Goal: Information Seeking & Learning: Check status

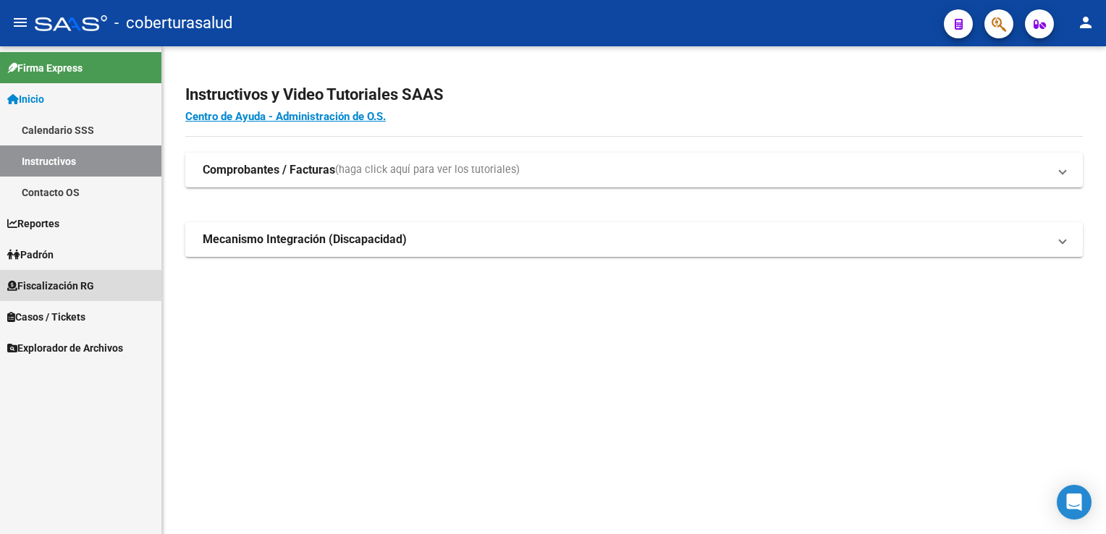
click at [75, 284] on span "Fiscalización RG" at bounding box center [50, 286] width 87 height 16
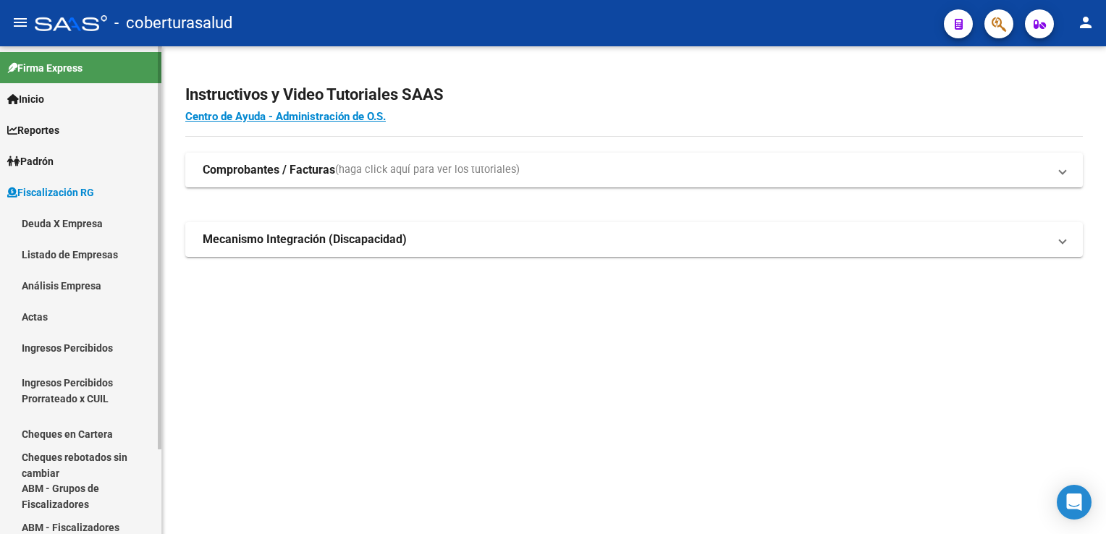
click at [92, 256] on link "Listado de Empresas" at bounding box center [80, 254] width 161 height 31
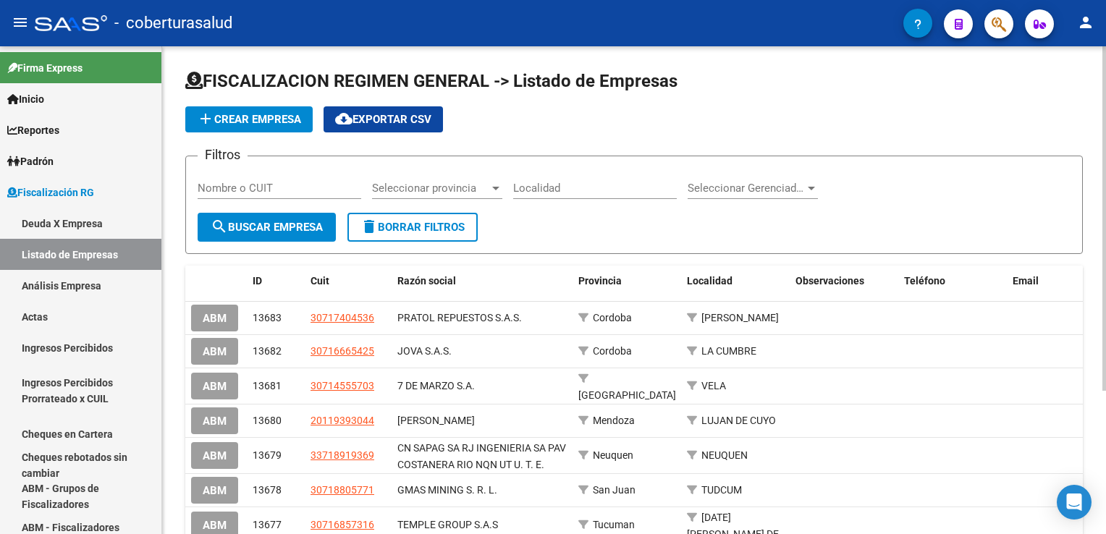
click at [266, 190] on input "Nombre o CUIT" at bounding box center [280, 188] width 164 height 13
paste input "30707419705"
type input "30707419705"
click at [294, 224] on span "search Buscar Empresa" at bounding box center [267, 227] width 112 height 13
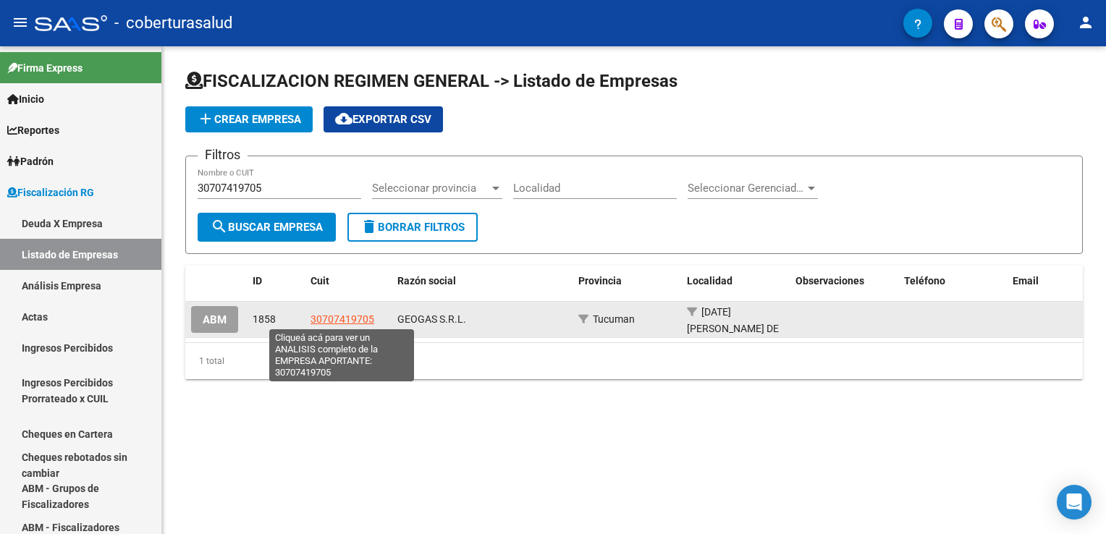
click at [357, 314] on span "30707419705" at bounding box center [342, 319] width 64 height 12
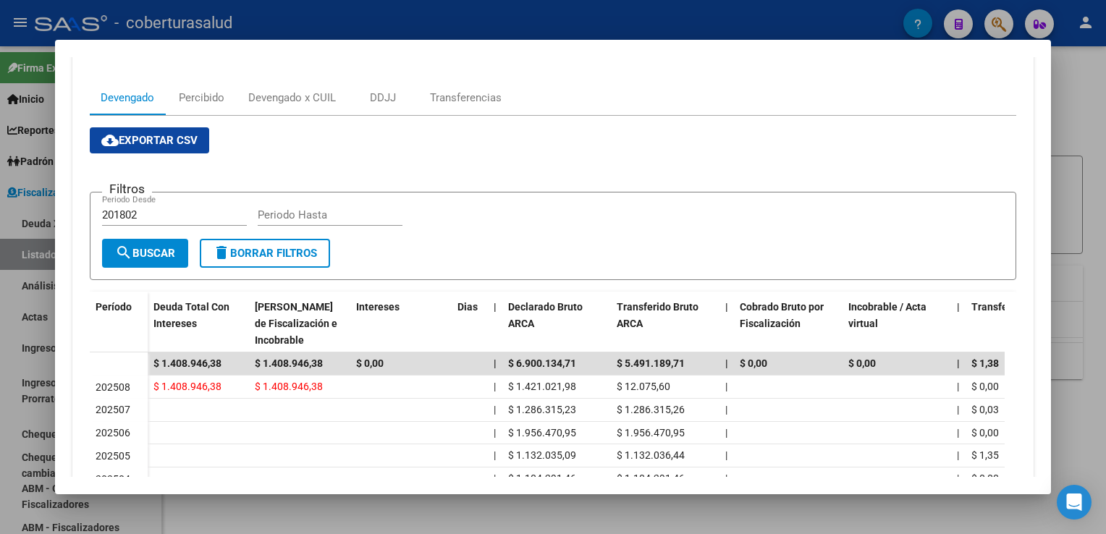
scroll to position [145, 0]
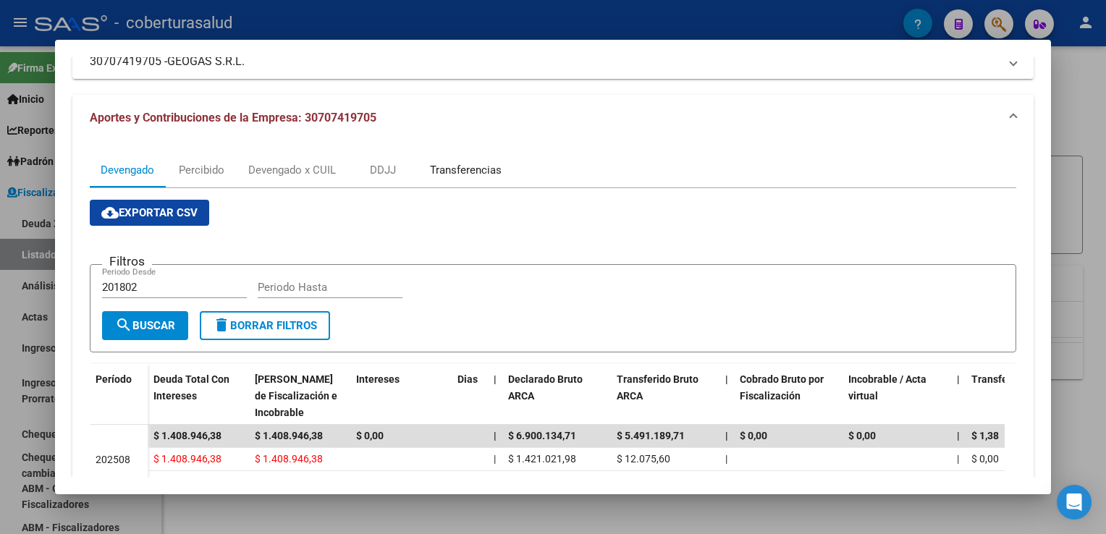
click at [479, 175] on div "Transferencias" at bounding box center [466, 170] width 72 height 16
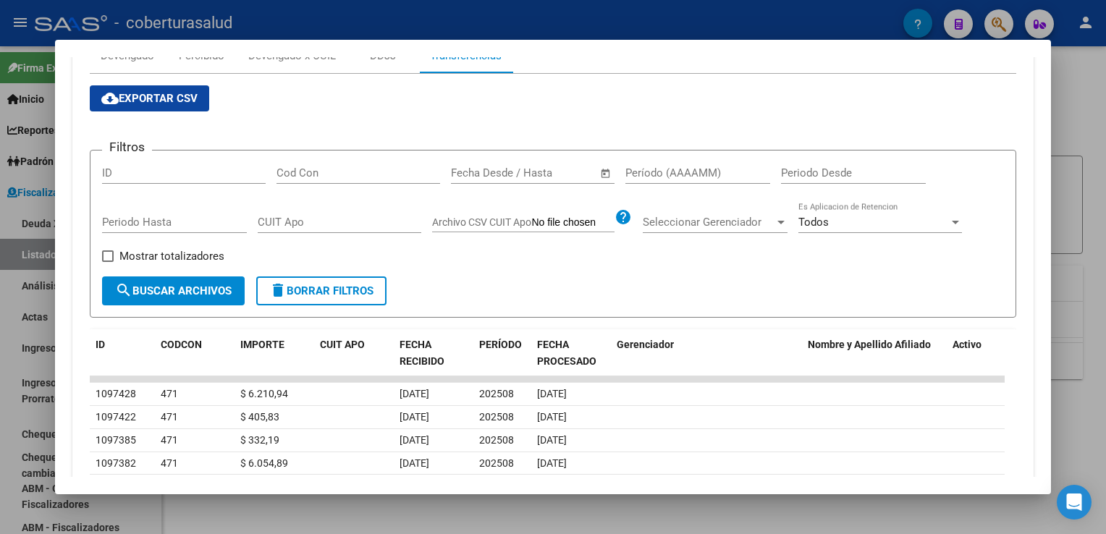
scroll to position [255, 0]
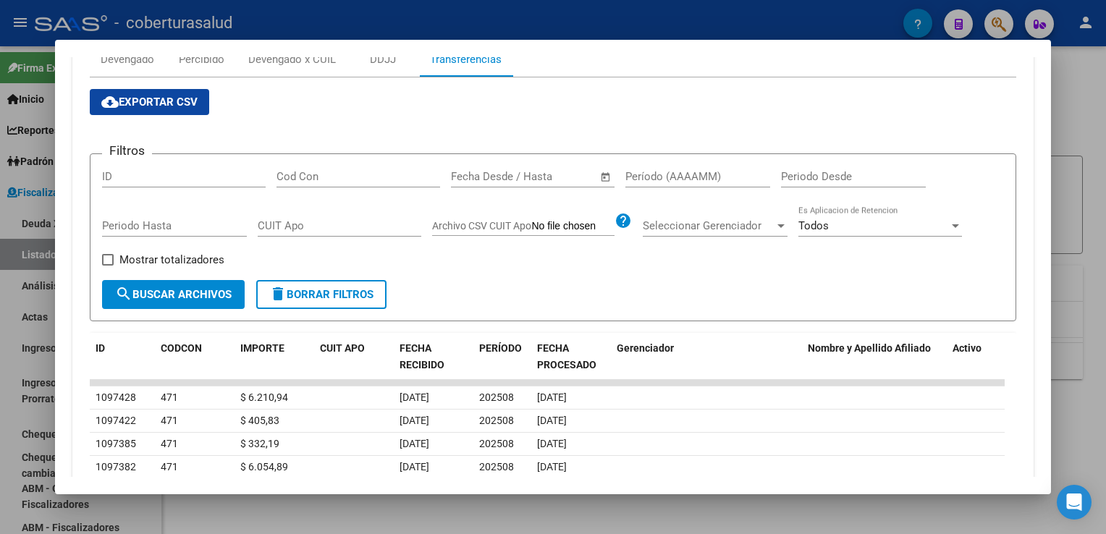
click at [69, 232] on mat-dialog-content "Análisis Empresa Aportante - CUIT: 30707419705 Crear Acta ARCA Impuestos ARCA […" at bounding box center [552, 266] width 995 height 419
click at [305, 64] on div "Devengado x CUIL" at bounding box center [292, 59] width 88 height 16
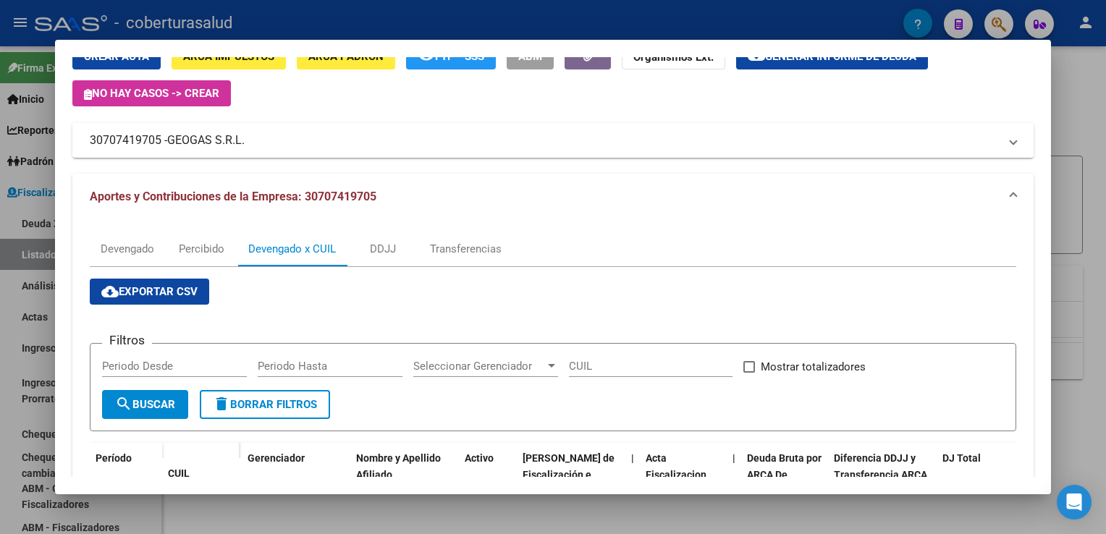
scroll to position [0, 0]
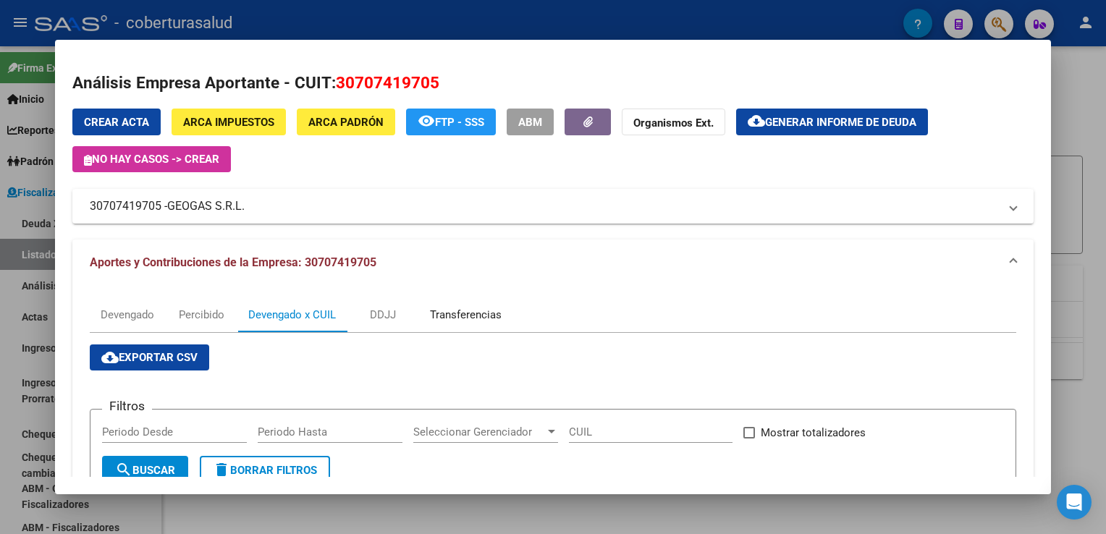
drag, startPoint x: 475, startPoint y: 318, endPoint x: 417, endPoint y: 339, distance: 61.6
click at [475, 318] on div "Transferencias" at bounding box center [466, 315] width 72 height 16
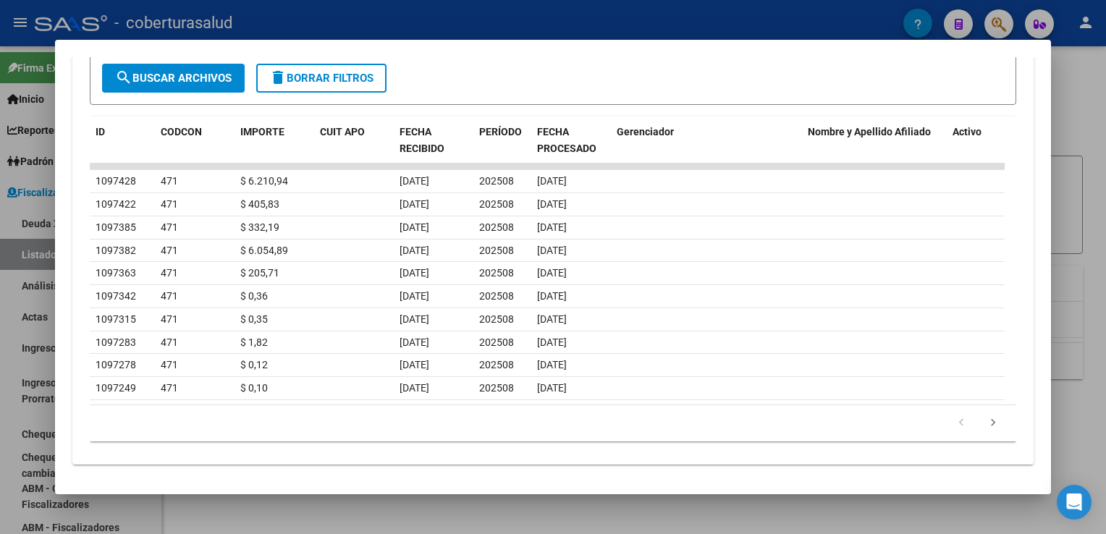
scroll to position [473, 0]
click at [357, 444] on div "cloud_download Exportar CSV Filtros ID Cod Con Fecha inicio – Fecha fin Fecha D…" at bounding box center [553, 155] width 926 height 591
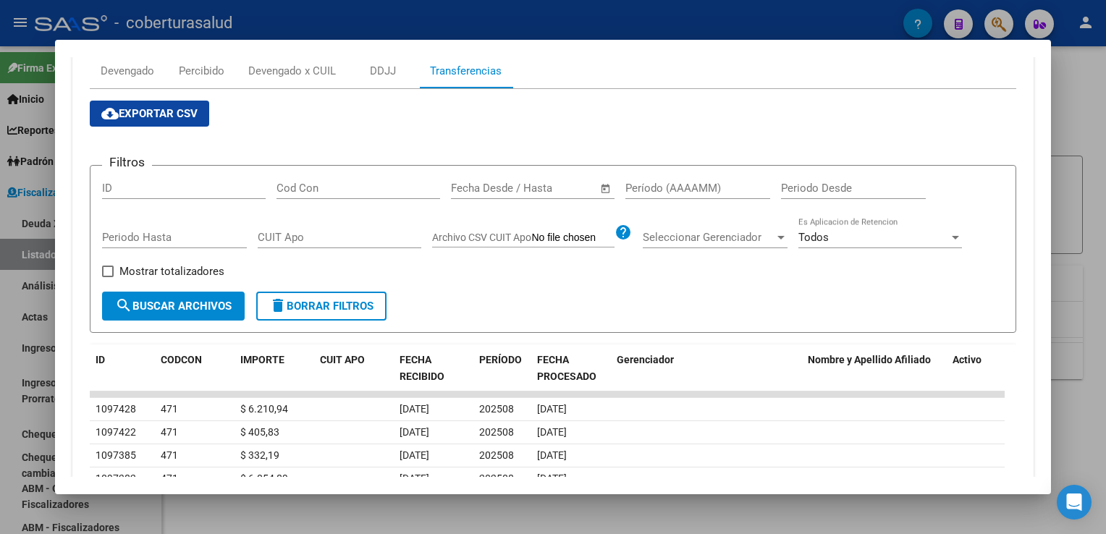
scroll to position [183, 0]
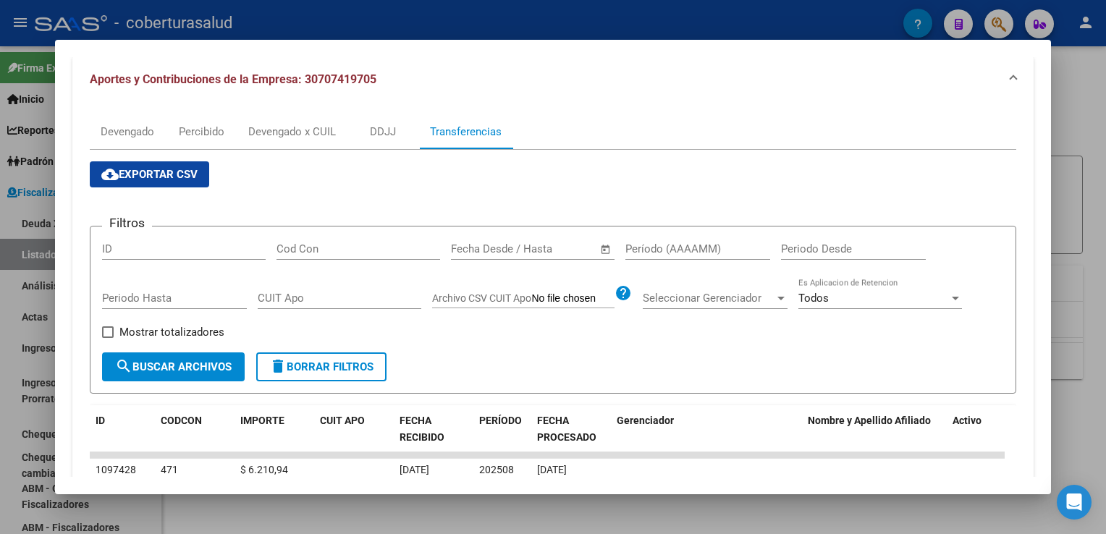
click at [80, 227] on div "Devengado Percibido Devengado x CUIL DDJJ Transferencias cloud_download Exporta…" at bounding box center [552, 428] width 960 height 650
drag, startPoint x: 376, startPoint y: 133, endPoint x: 377, endPoint y: 172, distance: 39.1
click at [376, 133] on div "DDJJ" at bounding box center [383, 132] width 26 height 16
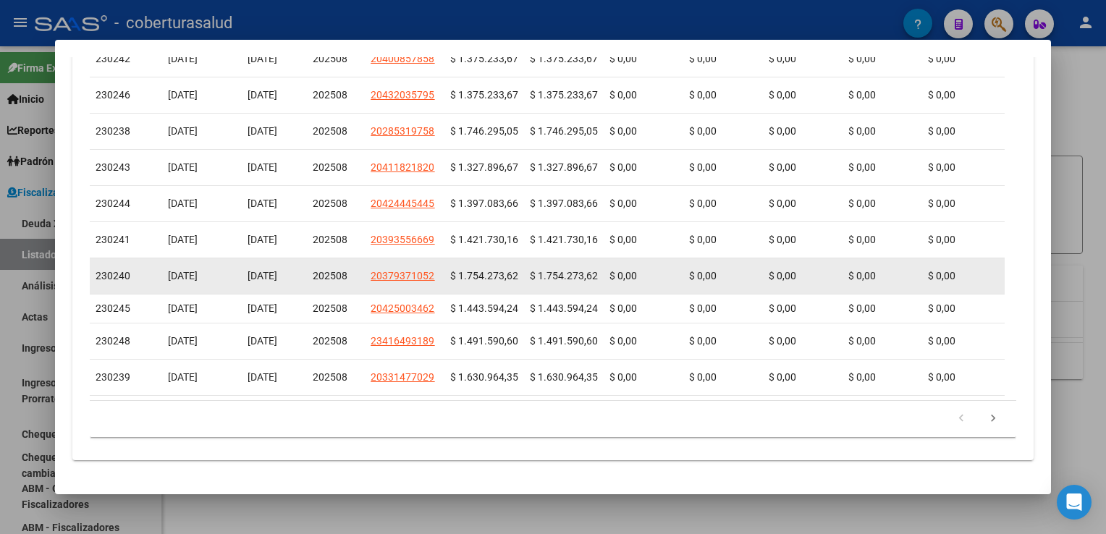
scroll to position [617, 0]
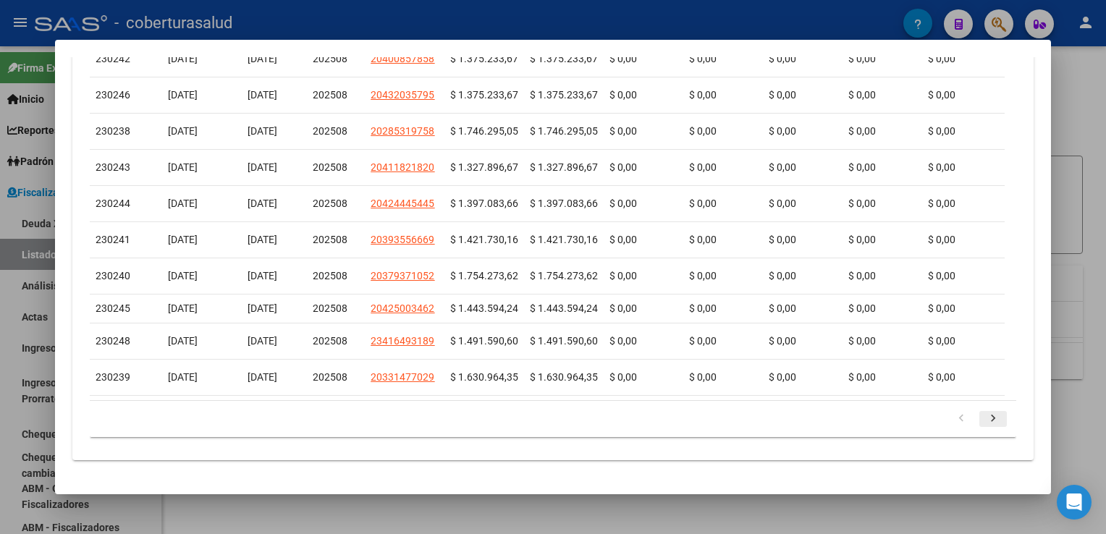
click at [984, 424] on icon "go to next page" at bounding box center [993, 420] width 19 height 17
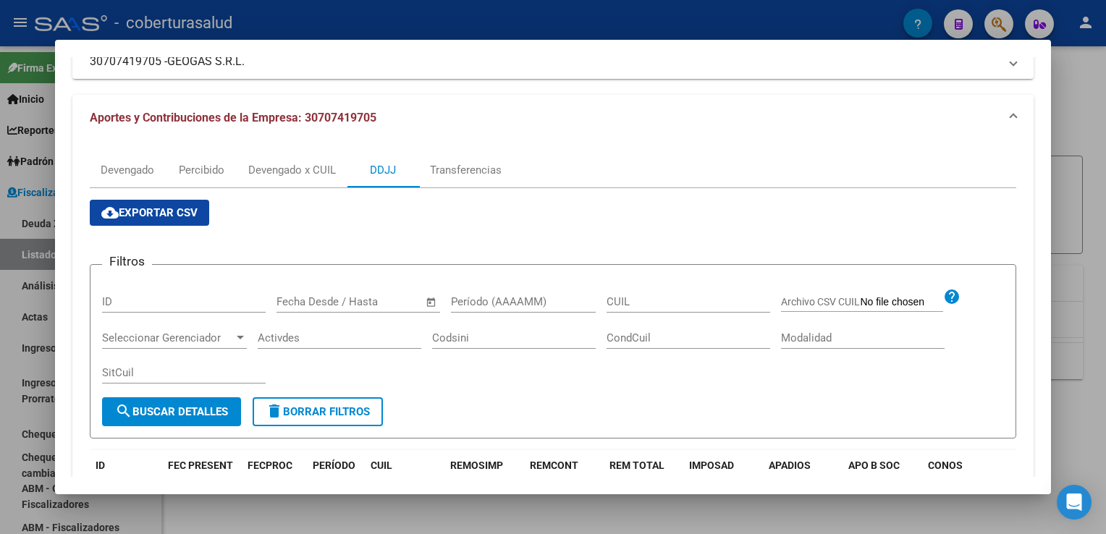
scroll to position [110, 0]
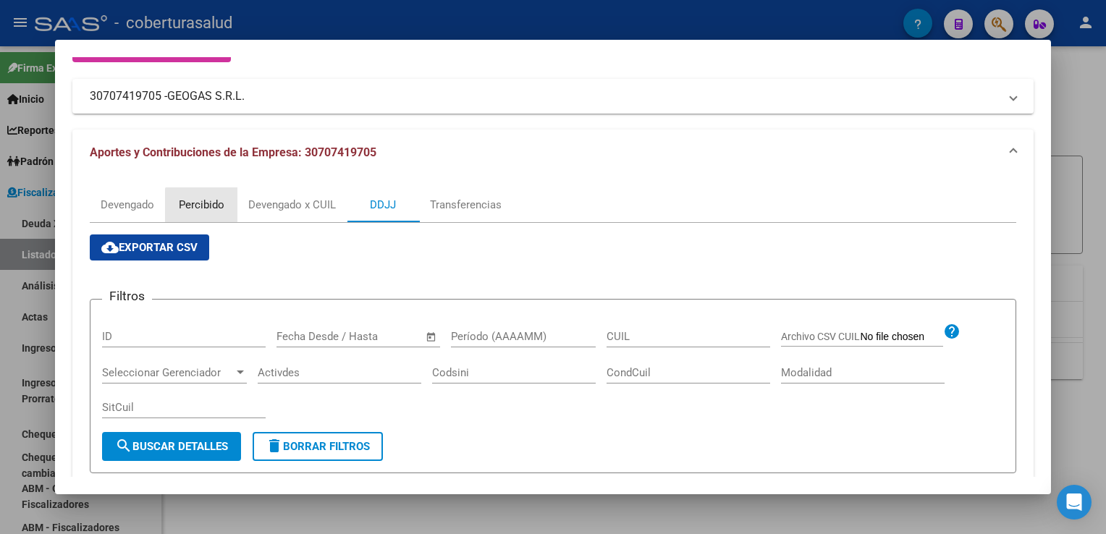
click at [206, 206] on div "Percibido" at bounding box center [202, 205] width 46 height 16
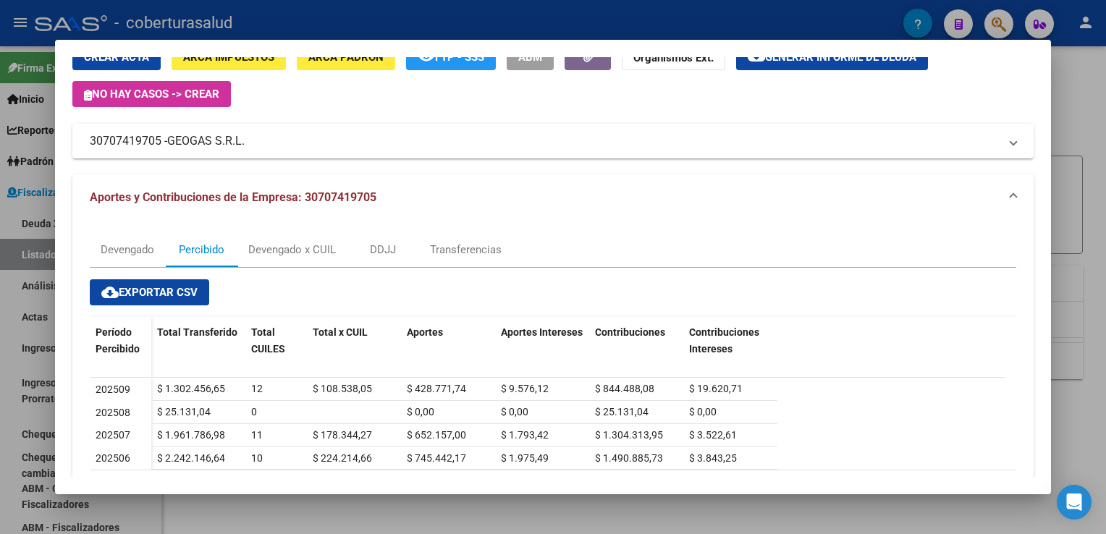
scroll to position [133, 0]
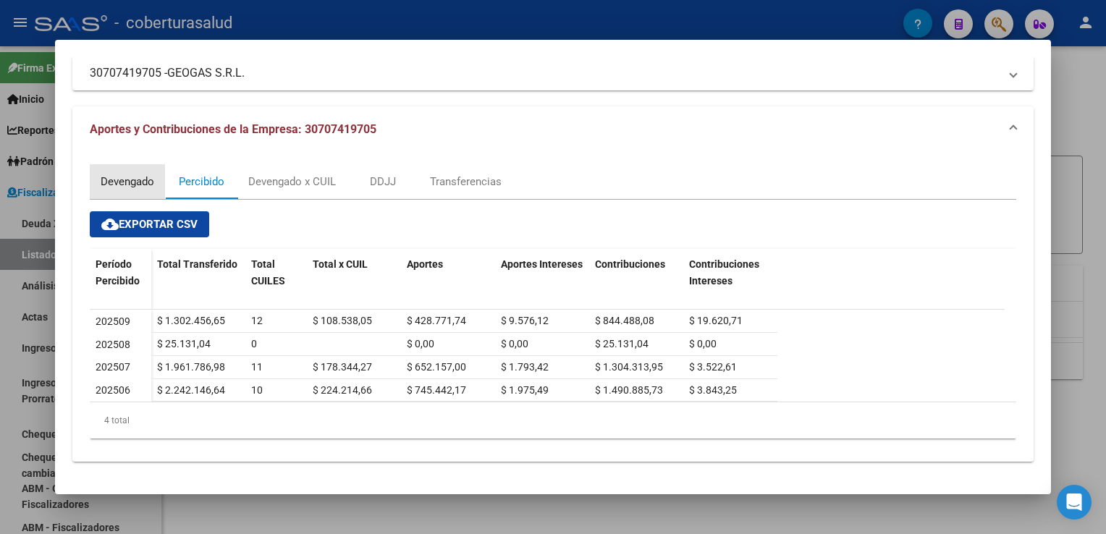
click at [124, 178] on div "Devengado" at bounding box center [128, 182] width 54 height 16
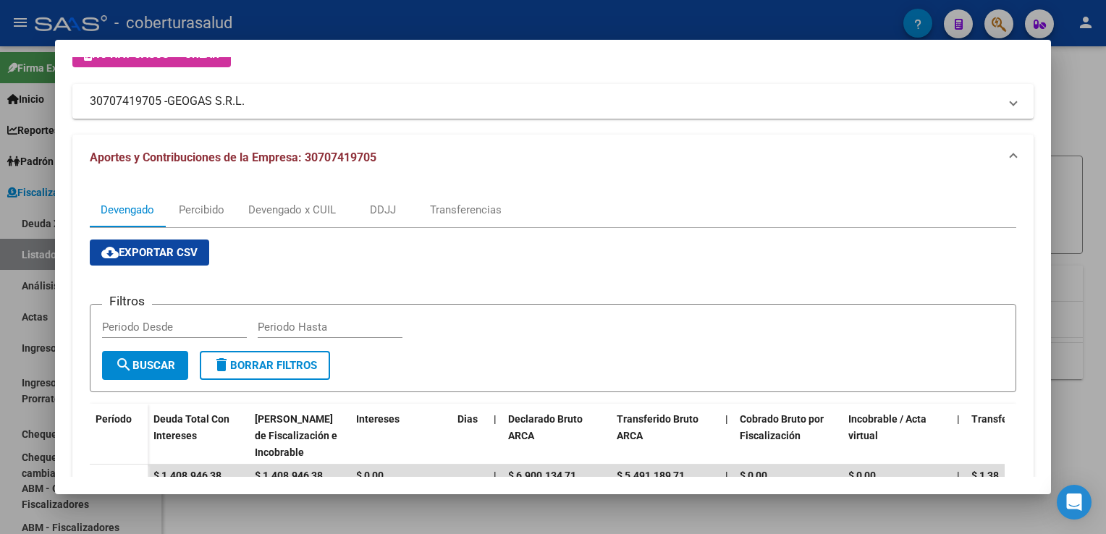
scroll to position [98, 0]
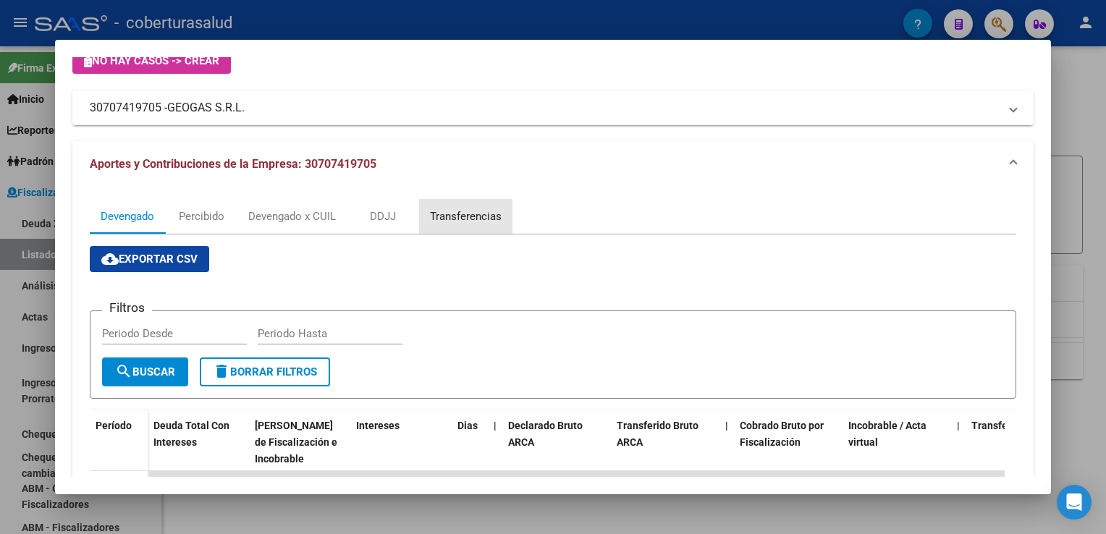
click at [459, 220] on div "Transferencias" at bounding box center [466, 216] width 72 height 16
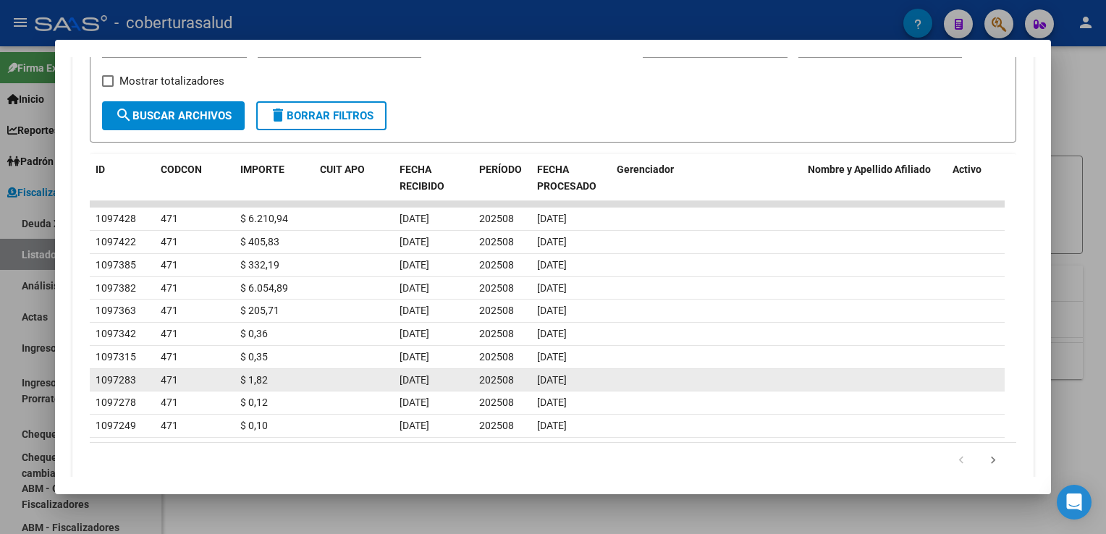
scroll to position [473, 0]
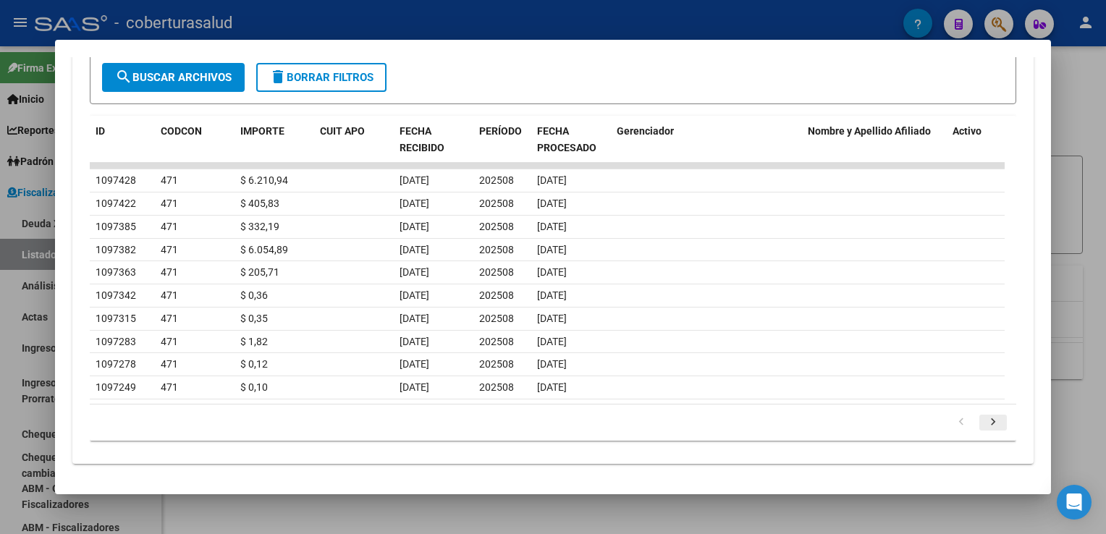
click at [989, 420] on icon "go to next page" at bounding box center [993, 423] width 19 height 17
click at [986, 419] on icon "go to next page" at bounding box center [993, 423] width 19 height 17
click at [986, 420] on icon "go to next page" at bounding box center [993, 423] width 19 height 17
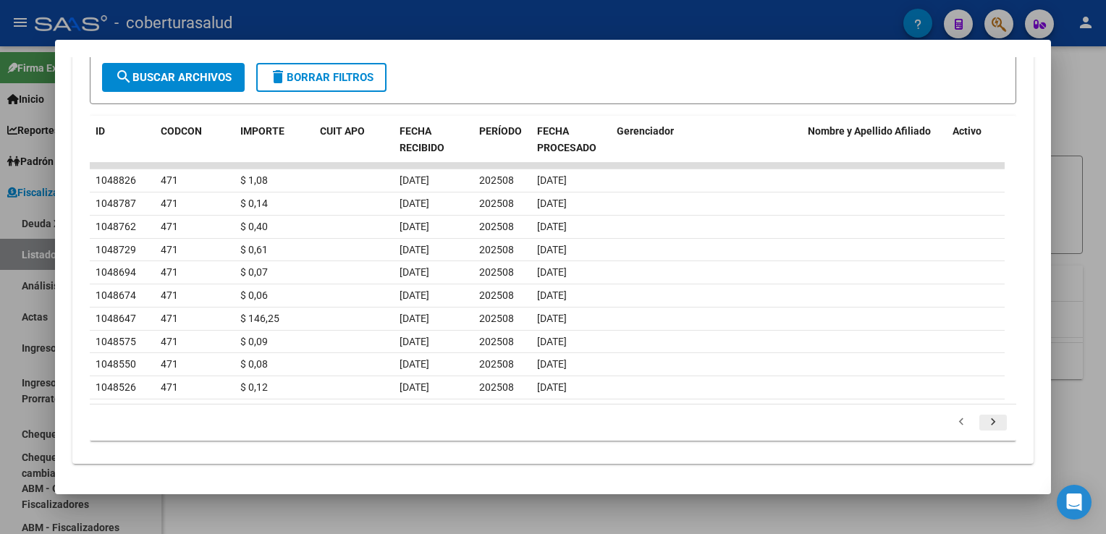
click at [986, 420] on icon "go to next page" at bounding box center [993, 423] width 19 height 17
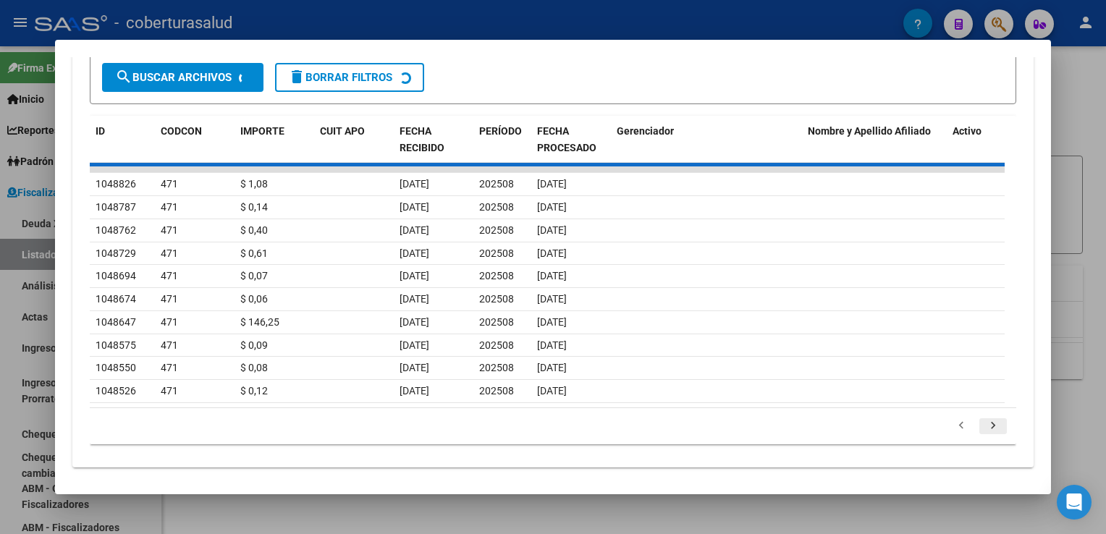
click at [986, 420] on div "179.769.313.486.231.570.000.000.000.000.000.000.000.000.000.000.000.000.000.000…" at bounding box center [553, 426] width 926 height 36
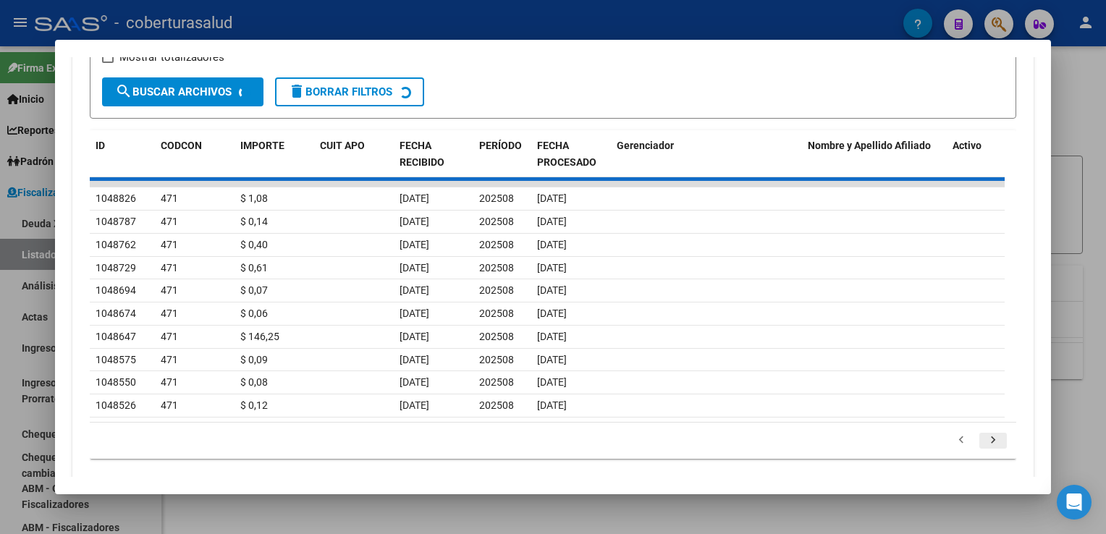
click at [986, 434] on icon "go to next page" at bounding box center [993, 442] width 19 height 17
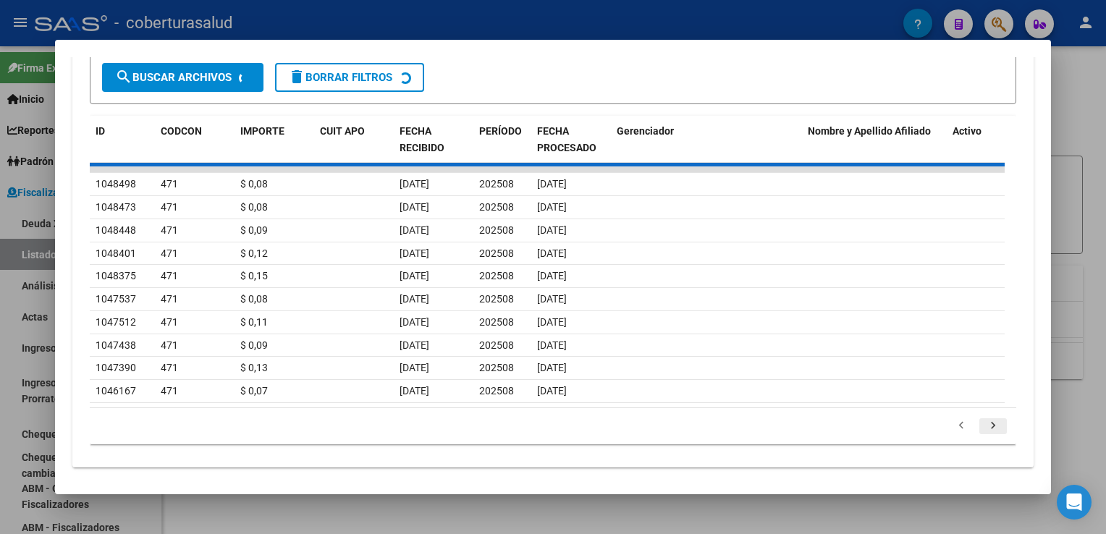
click at [986, 420] on div "179.769.313.486.231.570.000.000.000.000.000.000.000.000.000.000.000.000.000.000…" at bounding box center [553, 426] width 926 height 36
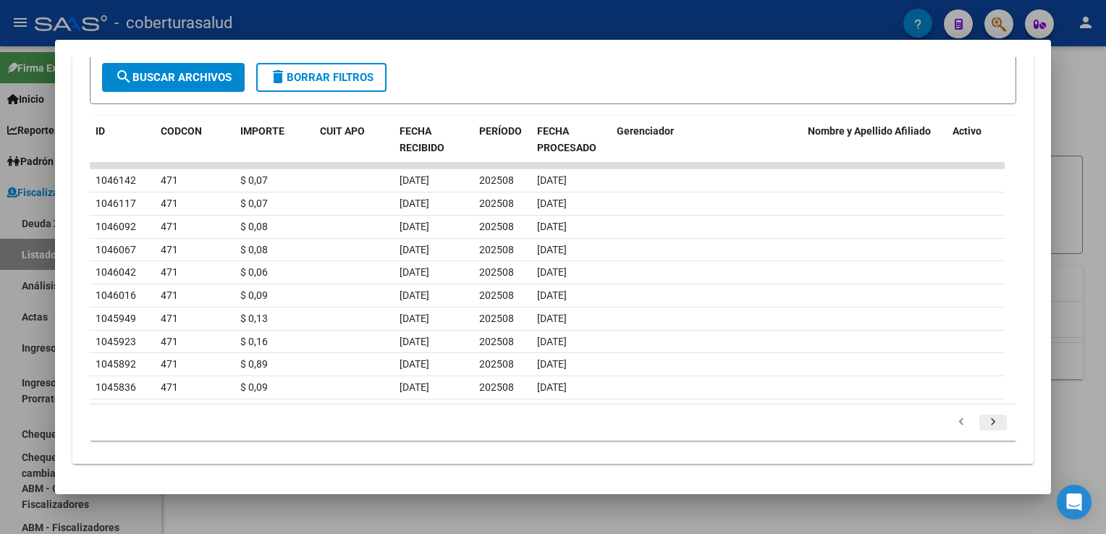
click at [986, 420] on icon "go to next page" at bounding box center [993, 423] width 19 height 17
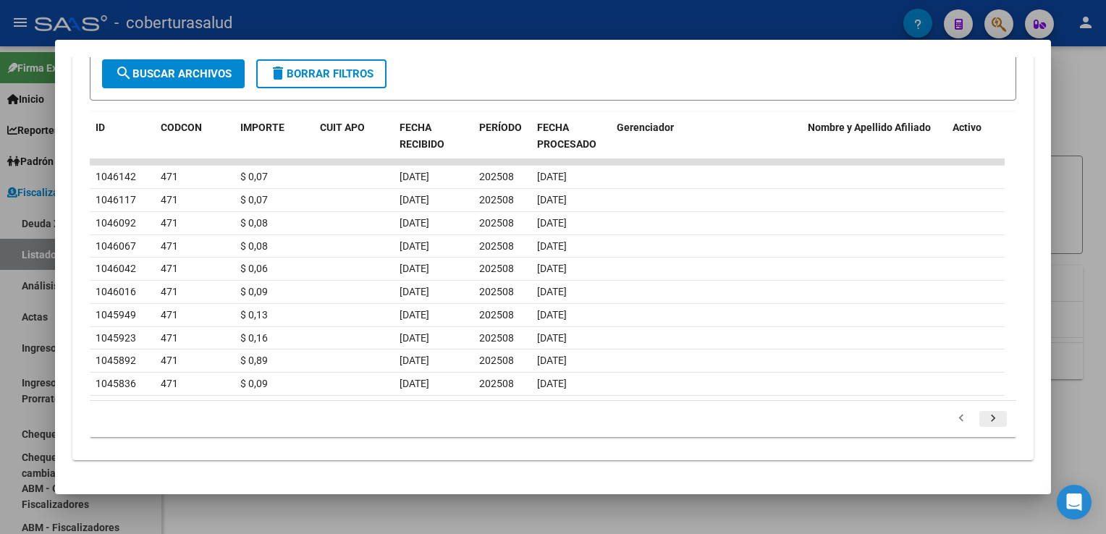
click at [986, 420] on div "179.769.313.486.231.570.000.000.000.000.000.000.000.000.000.000.000.000.000.000…" at bounding box center [553, 419] width 926 height 36
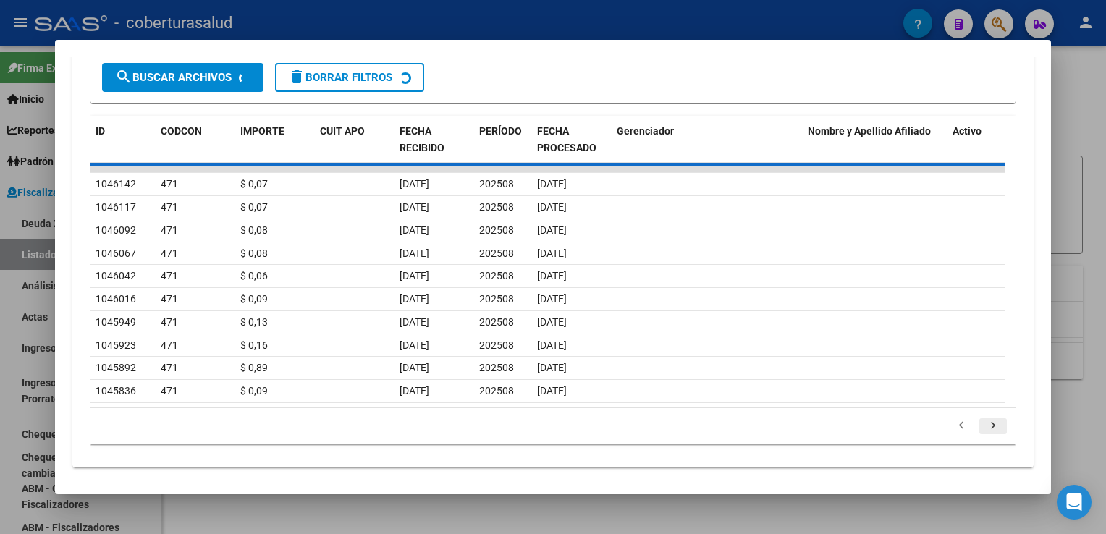
click at [986, 420] on div "179.769.313.486.231.570.000.000.000.000.000.000.000.000.000.000.000.000.000.000…" at bounding box center [553, 426] width 926 height 36
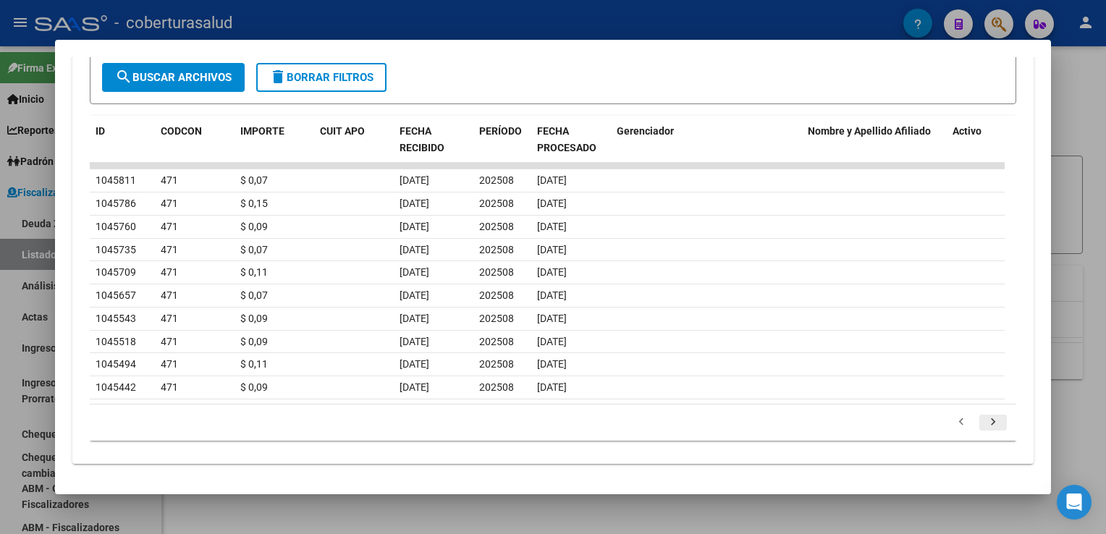
click at [986, 420] on icon "go to next page" at bounding box center [993, 423] width 19 height 17
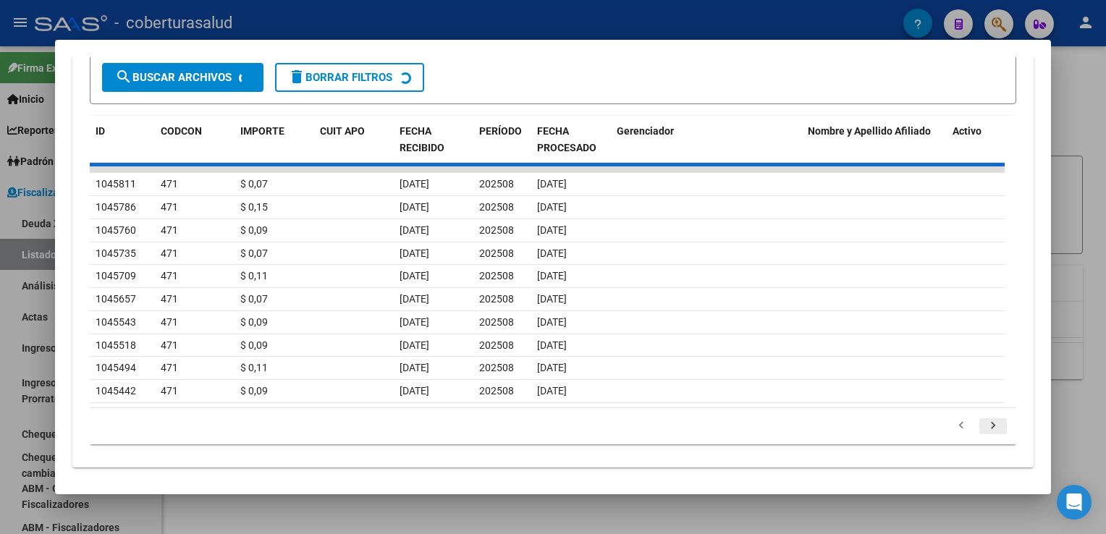
click at [986, 420] on div "179.769.313.486.231.570.000.000.000.000.000.000.000.000.000.000.000.000.000.000…" at bounding box center [553, 426] width 926 height 36
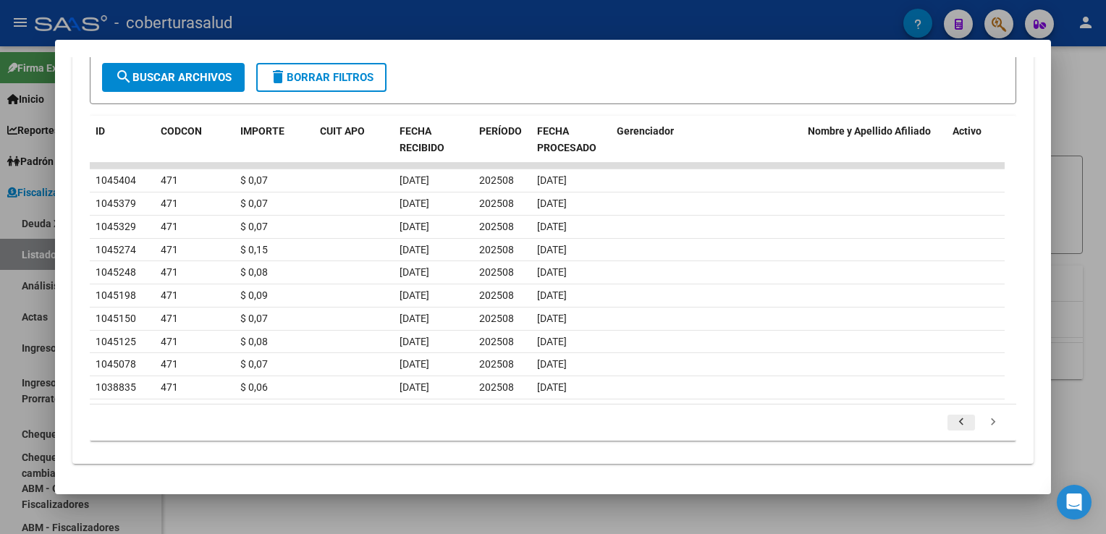
click at [953, 421] on icon "go to previous page" at bounding box center [961, 423] width 19 height 17
click at [979, 423] on link "go to next page" at bounding box center [993, 423] width 28 height 16
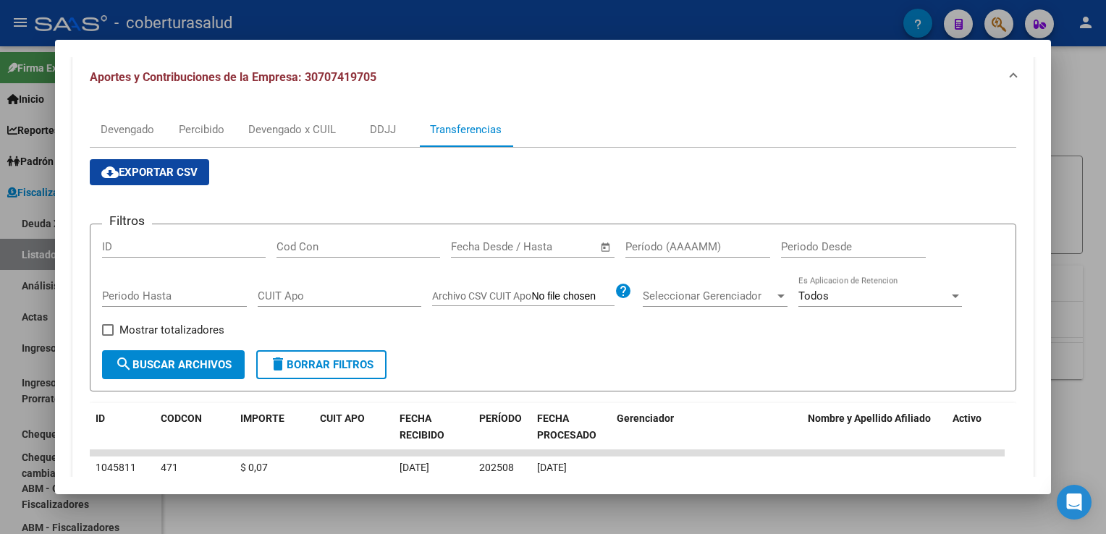
scroll to position [183, 0]
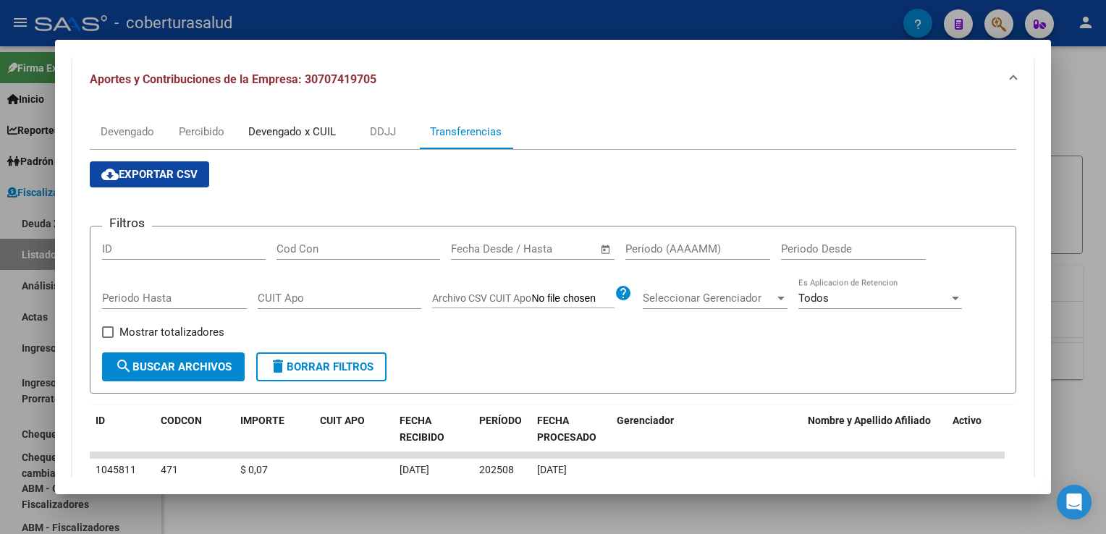
click at [302, 135] on div "Devengado x CUIL" at bounding box center [292, 132] width 88 height 16
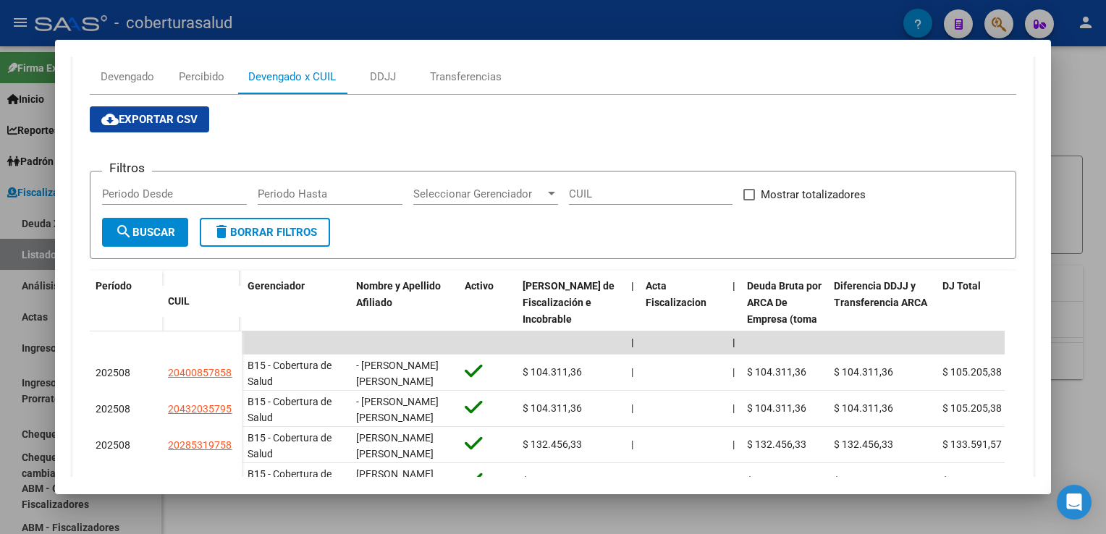
scroll to position [217, 0]
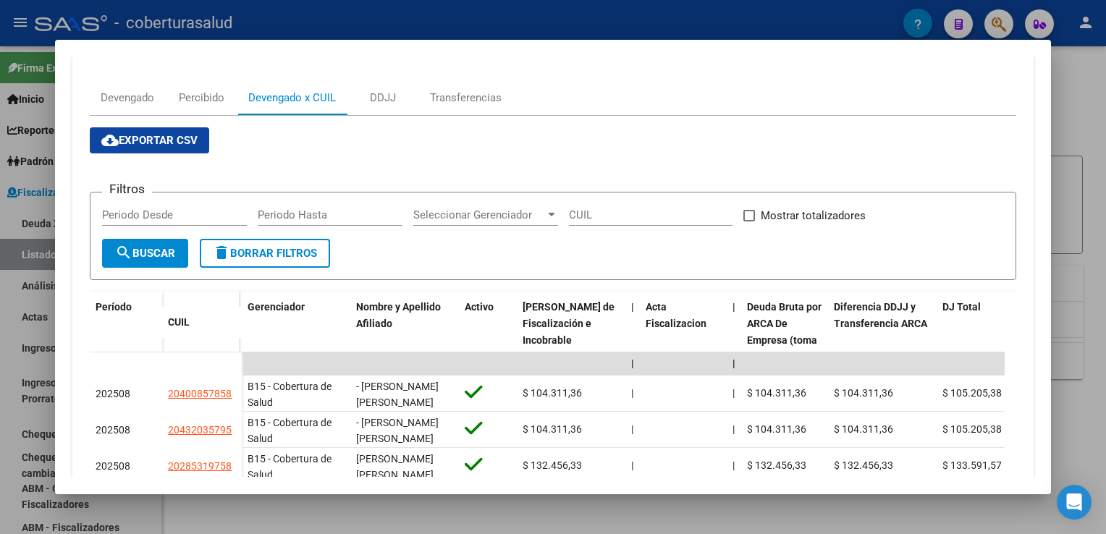
click at [148, 145] on span "cloud_download Exportar CSV" at bounding box center [149, 140] width 96 height 13
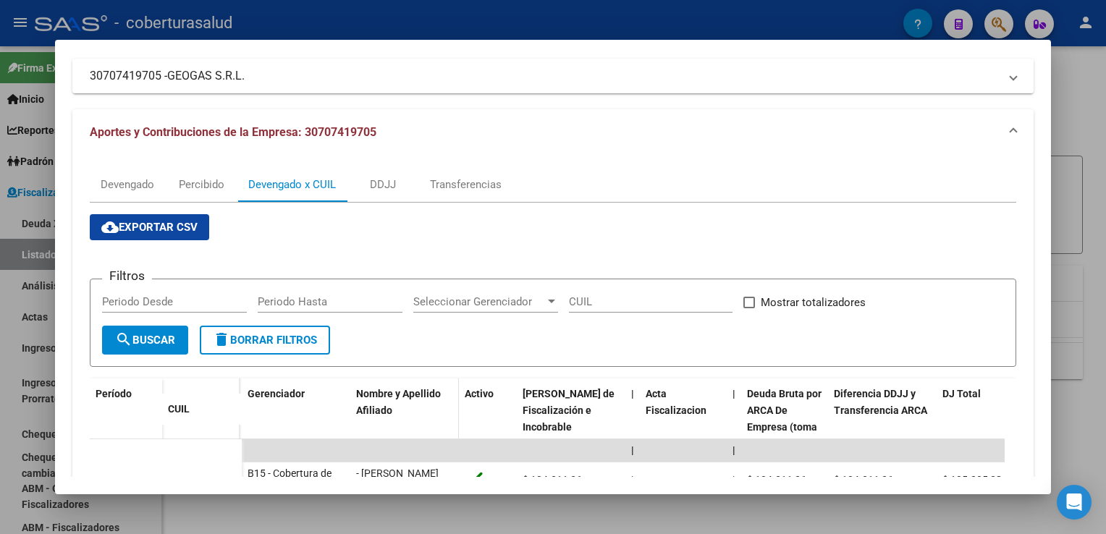
scroll to position [72, 0]
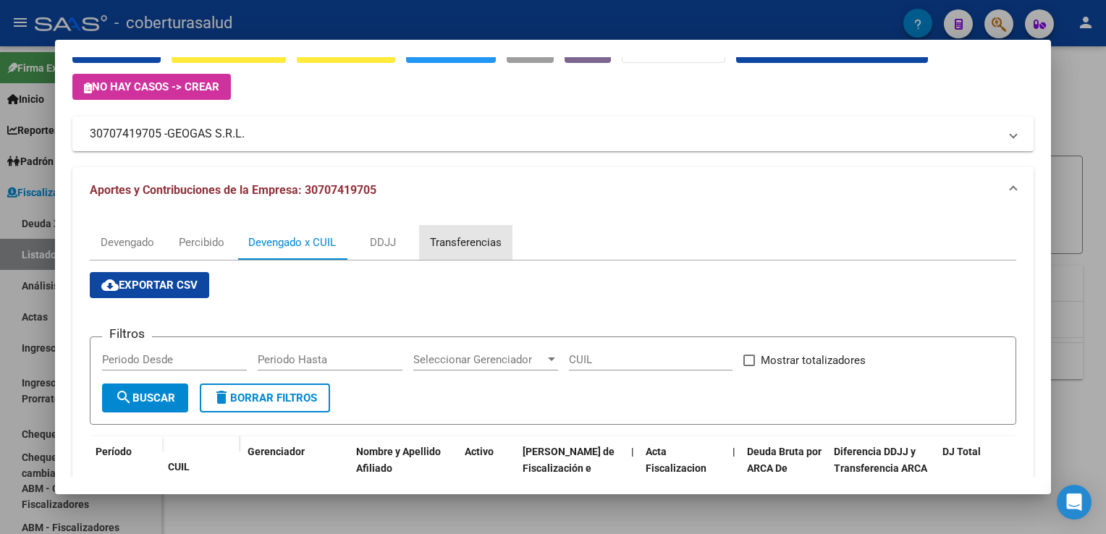
click at [464, 245] on div "Transferencias" at bounding box center [466, 242] width 72 height 16
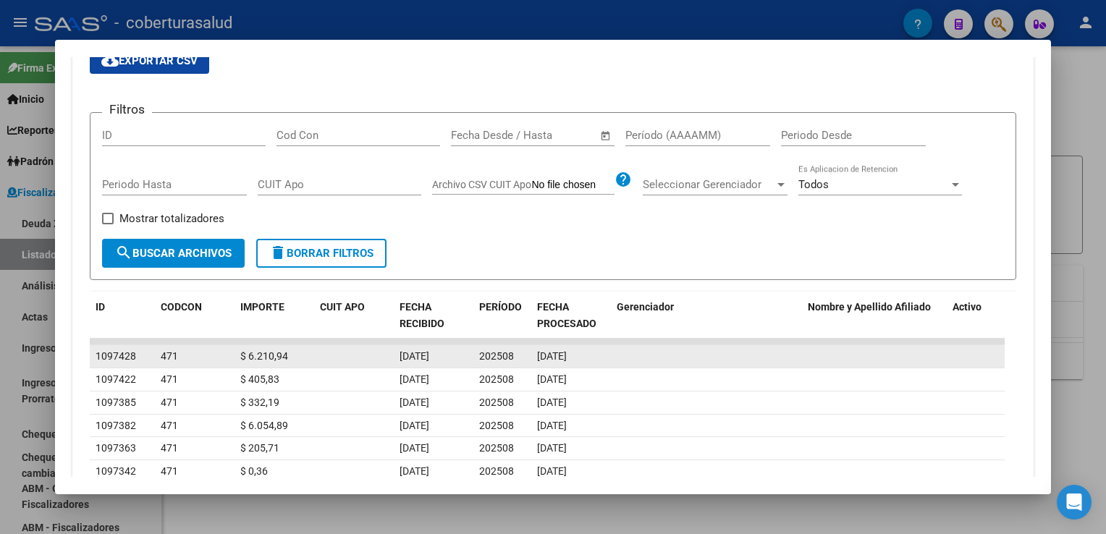
scroll to position [362, 0]
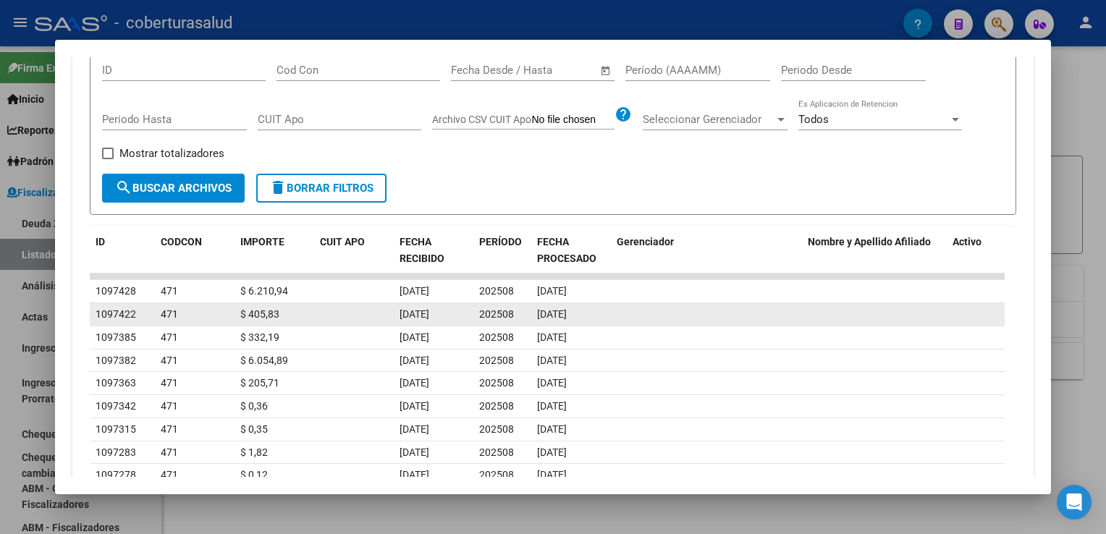
drag, startPoint x: 396, startPoint y: 288, endPoint x: 456, endPoint y: 305, distance: 62.5
click at [456, 305] on datatable-scroller "1097428 471 $ 6.210,94 [DATE] 202508 [DATE] 1097422 471 $ 405,83 [DATE] 202508 …" at bounding box center [547, 392] width 915 height 237
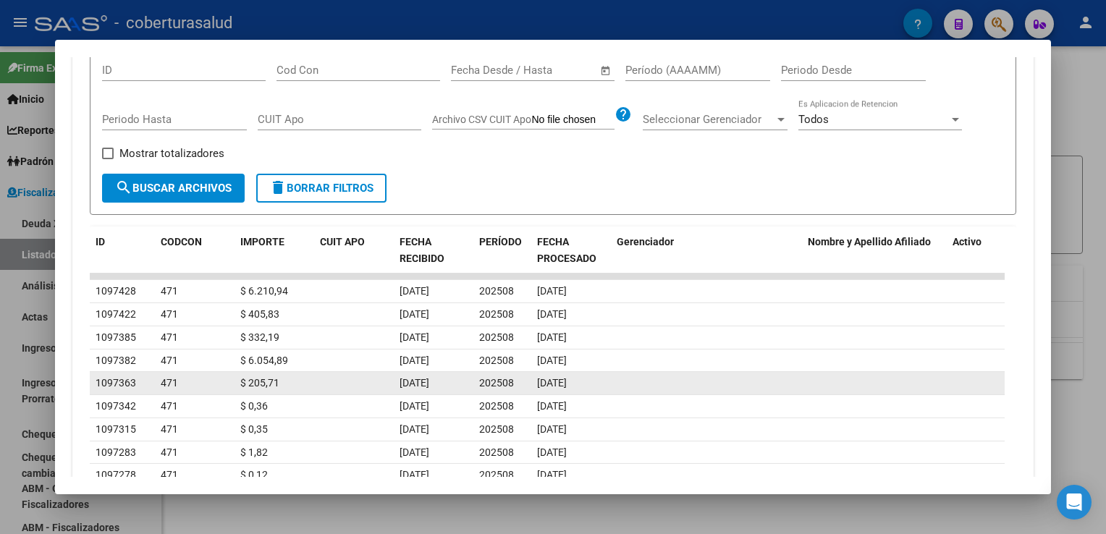
drag, startPoint x: 456, startPoint y: 305, endPoint x: 465, endPoint y: 373, distance: 68.7
click at [465, 373] on datatable-body-cell "[DATE]" at bounding box center [434, 383] width 80 height 22
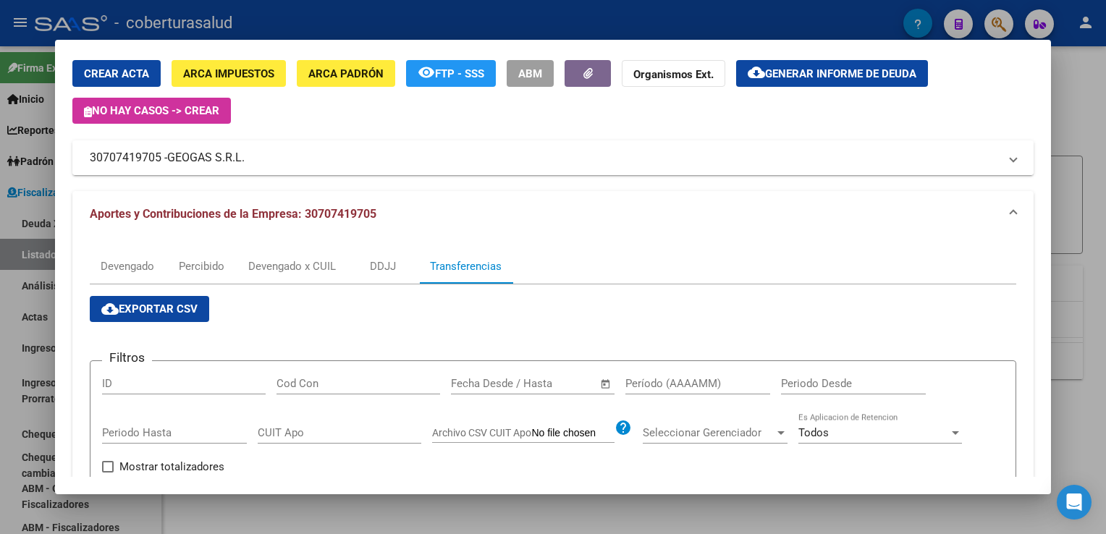
scroll to position [0, 0]
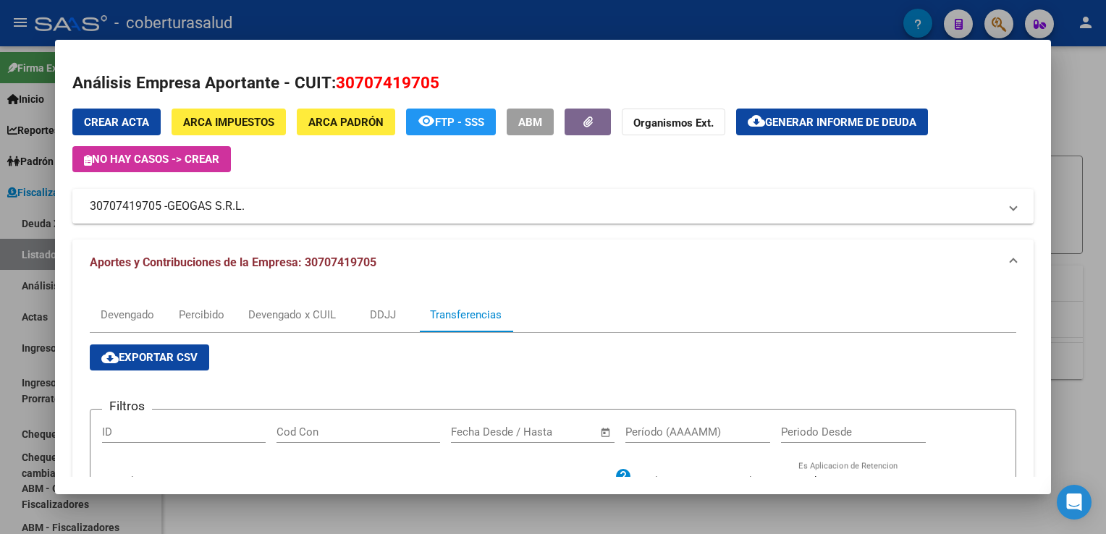
click at [3, 342] on div at bounding box center [553, 267] width 1106 height 534
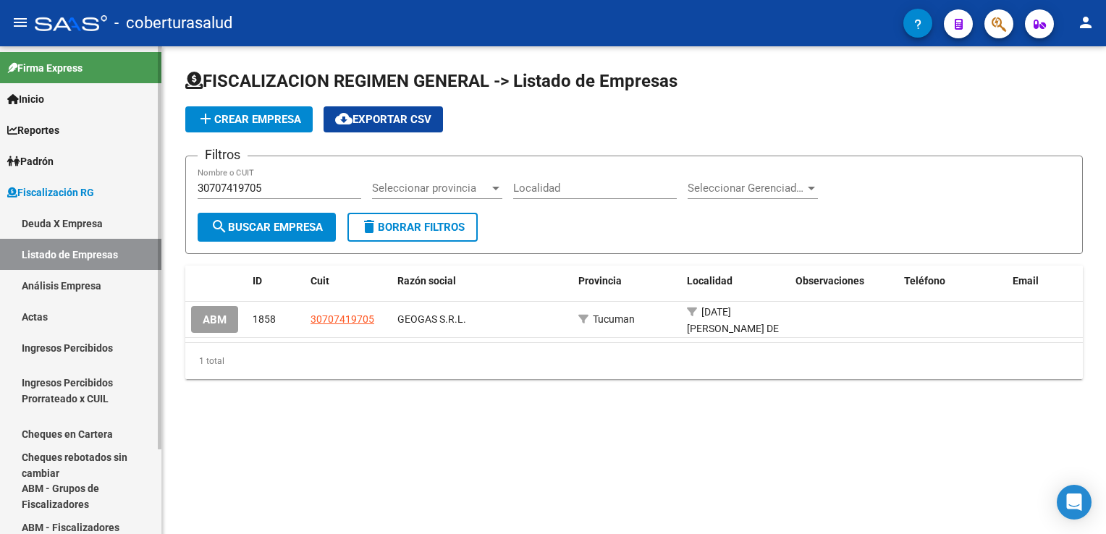
click at [7, 344] on link "Ingresos Percibidos" at bounding box center [80, 347] width 161 height 31
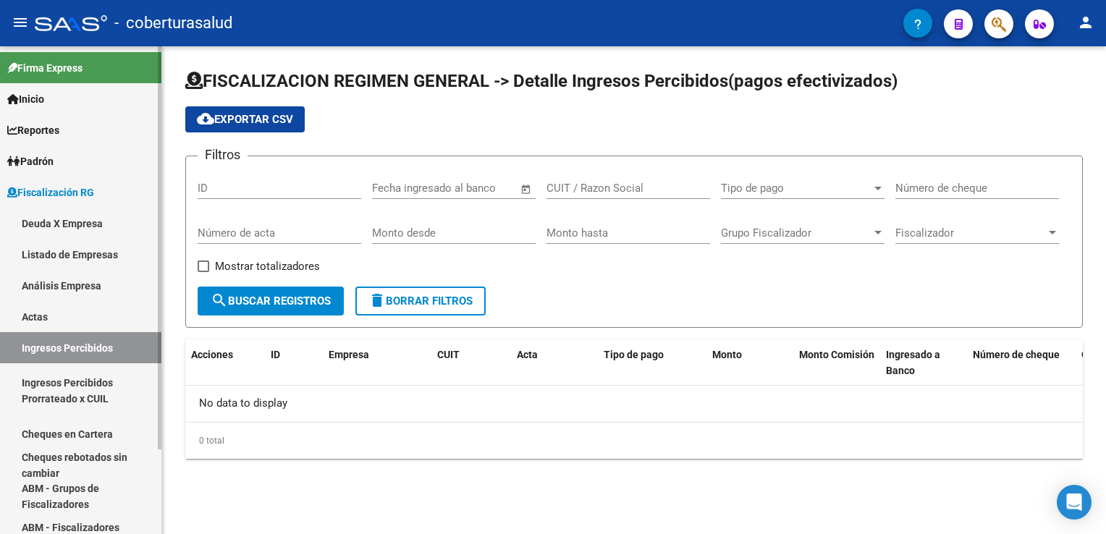
click at [68, 257] on link "Listado de Empresas" at bounding box center [80, 254] width 161 height 31
